Goal: Check status: Check status

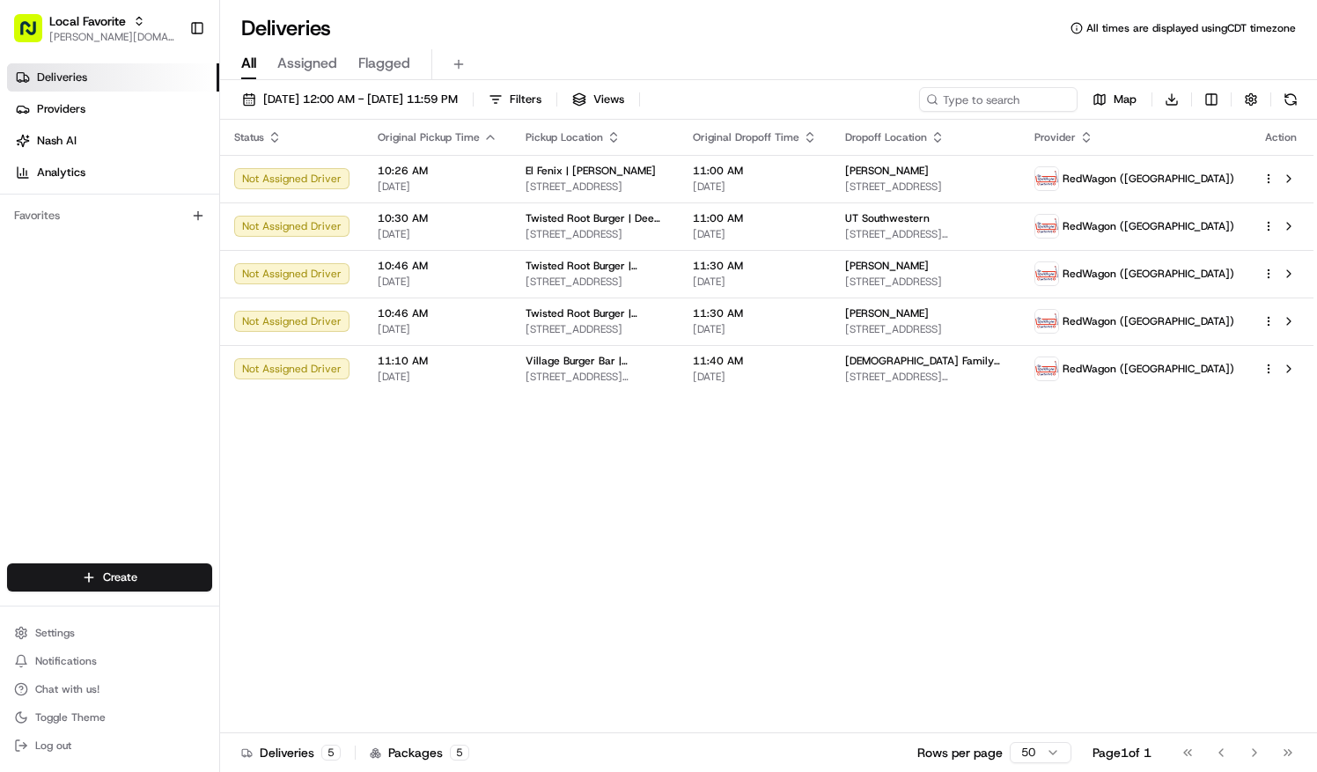
click at [569, 338] on td "Twisted Root Burger | [GEOGRAPHIC_DATA] [STREET_ADDRESS]" at bounding box center [595, 322] width 167 height 48
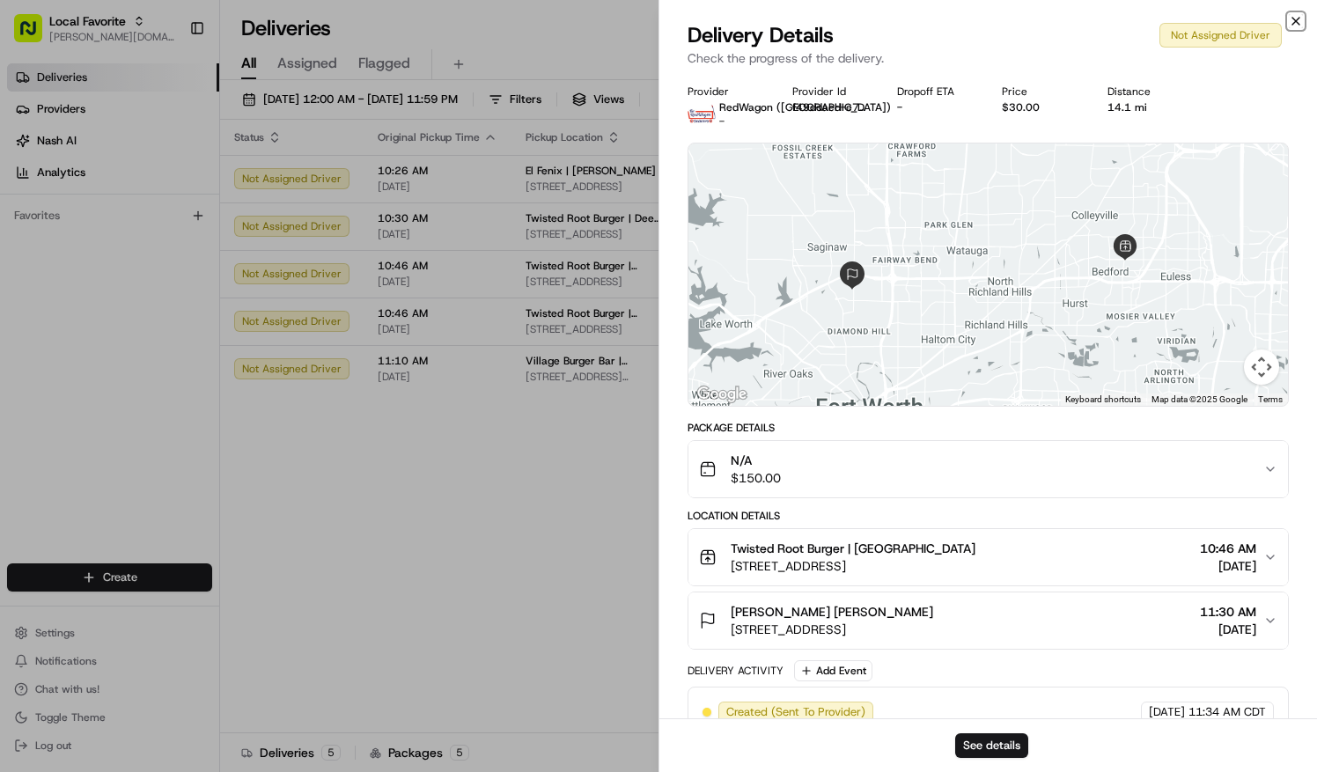
click at [1298, 25] on icon "button" at bounding box center [1296, 21] width 14 height 14
